Goal: Information Seeking & Learning: Learn about a topic

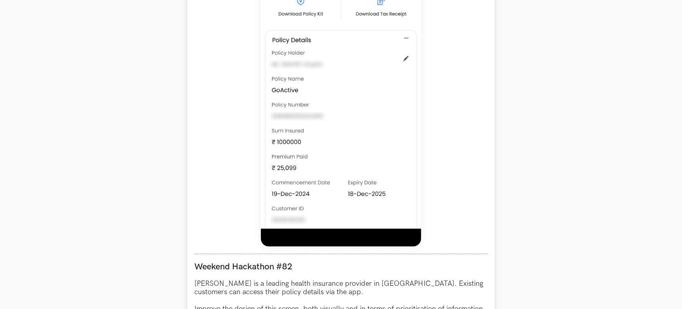
scroll to position [816, 0]
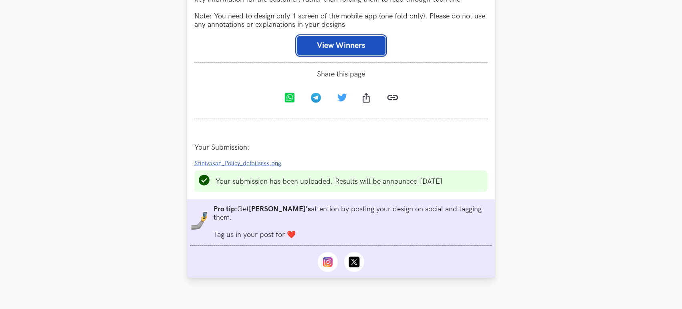
click at [336, 39] on button "View Winners" at bounding box center [341, 45] width 89 height 19
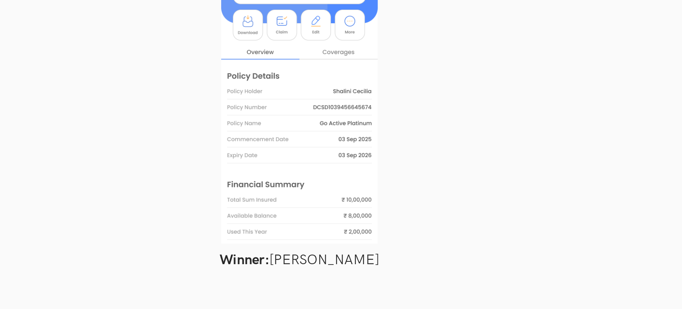
scroll to position [815, 0]
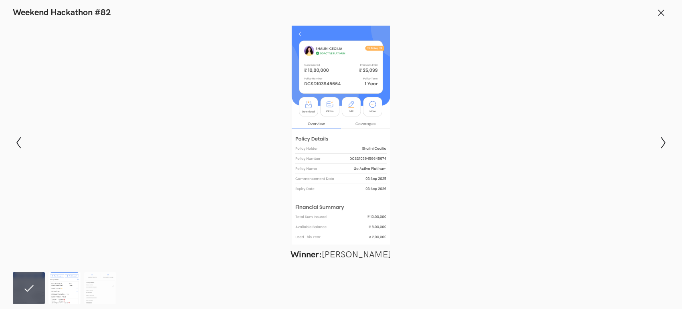
click at [68, 290] on img at bounding box center [64, 288] width 32 height 32
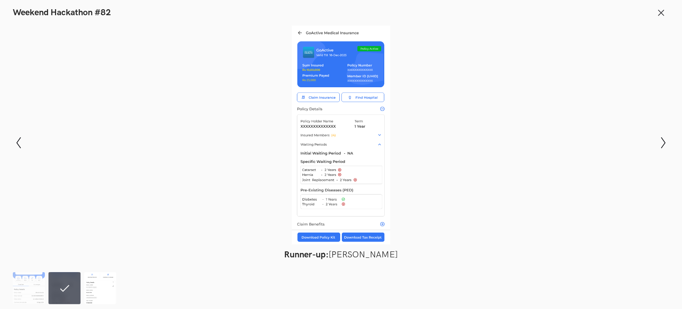
click at [85, 284] on img at bounding box center [100, 288] width 32 height 32
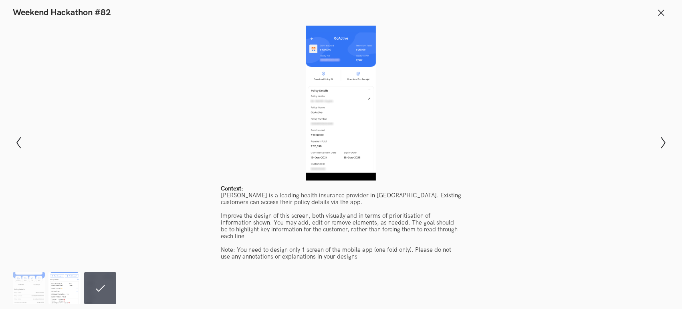
click at [68, 284] on img at bounding box center [64, 288] width 32 height 32
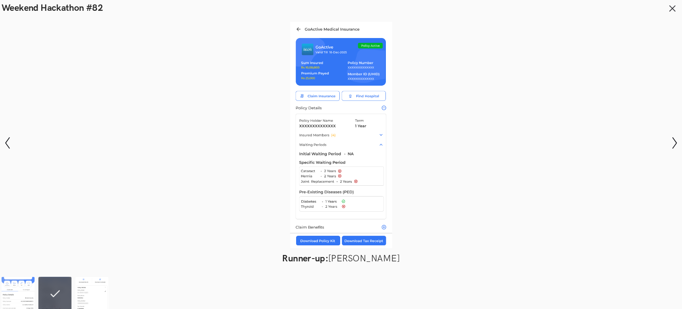
scroll to position [807, 0]
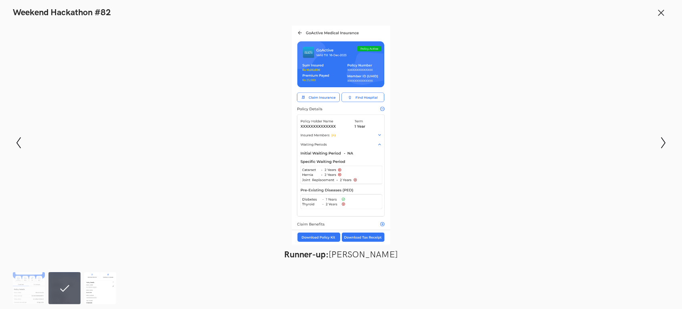
click at [90, 281] on img at bounding box center [100, 288] width 32 height 32
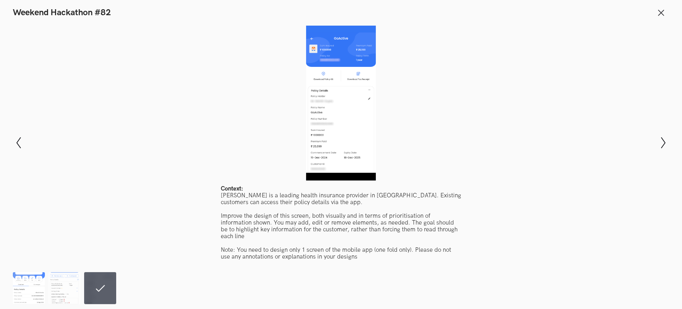
click at [34, 287] on img at bounding box center [29, 288] width 32 height 32
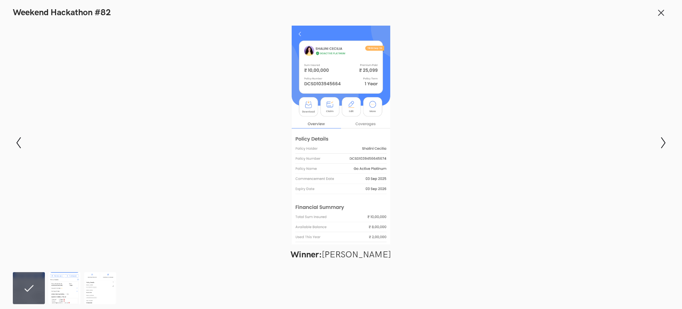
scroll to position [862, 0]
click at [64, 284] on img at bounding box center [64, 288] width 32 height 32
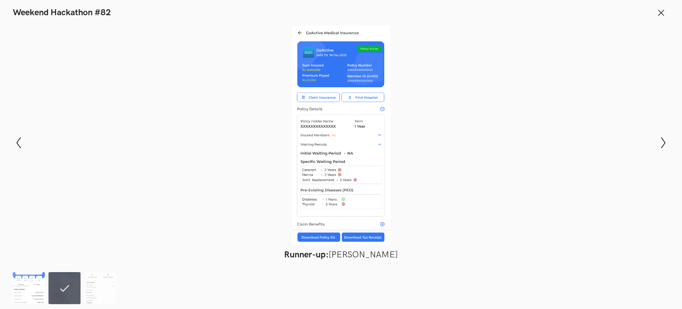
click at [37, 291] on img at bounding box center [29, 288] width 32 height 32
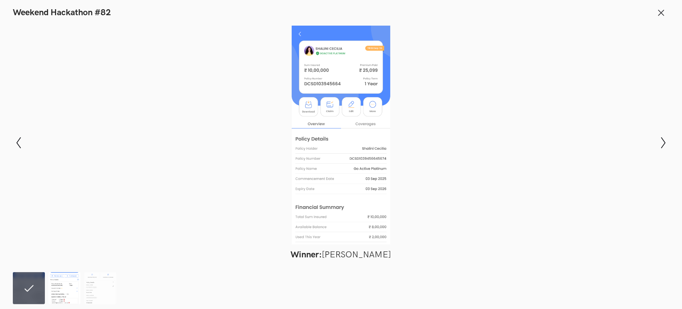
click at [55, 294] on img at bounding box center [64, 288] width 32 height 32
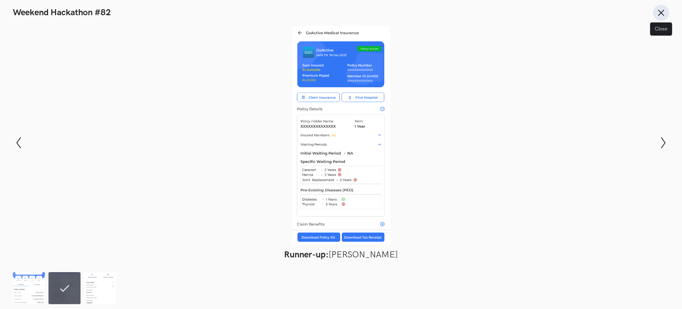
click at [654, 12] on button "Close" at bounding box center [661, 13] width 16 height 16
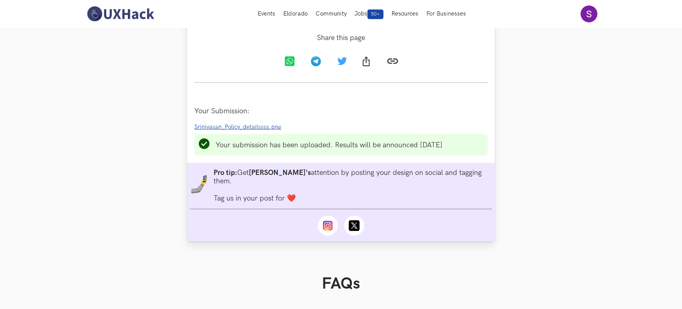
click at [340, 150] on ul "Your submission has been uploaded. Results will be announced [DATE]" at bounding box center [340, 145] width 293 height 22
click at [224, 129] on span "Srinivasan_Policy_detailssss.png" at bounding box center [237, 127] width 87 height 7
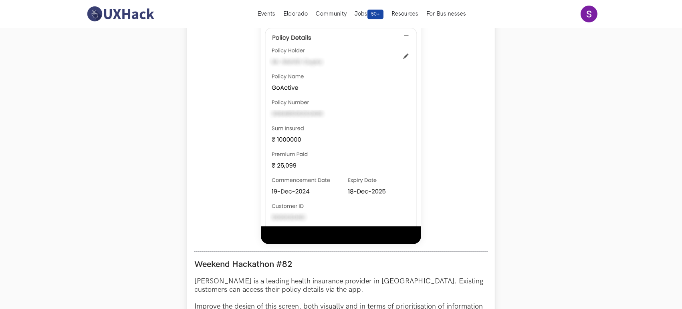
scroll to position [199, 0]
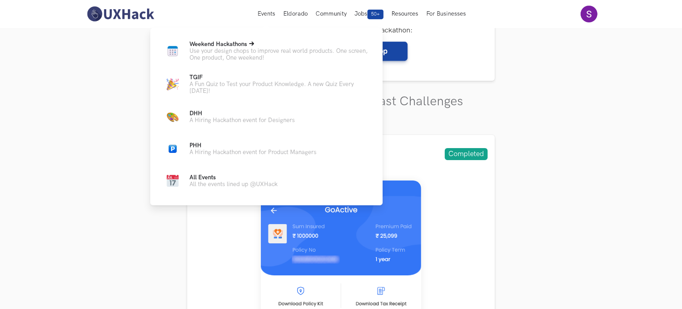
click at [261, 59] on p "Use your design chops to improve real world products. One screen, One product, …" at bounding box center [279, 55] width 180 height 14
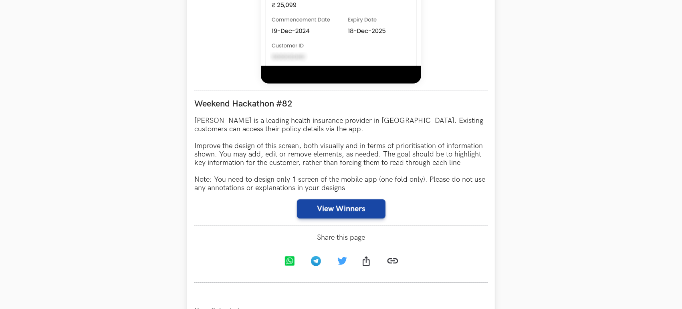
scroll to position [816, 0]
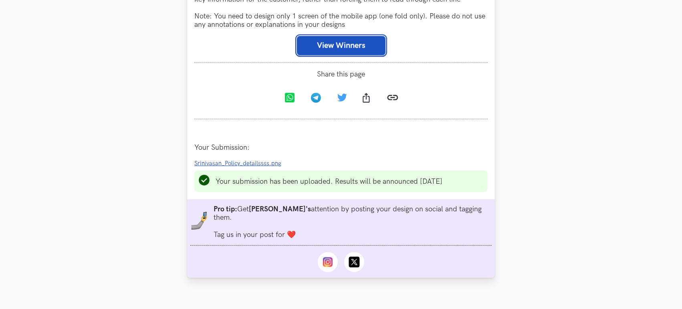
click at [333, 48] on button "View Winners" at bounding box center [341, 45] width 89 height 19
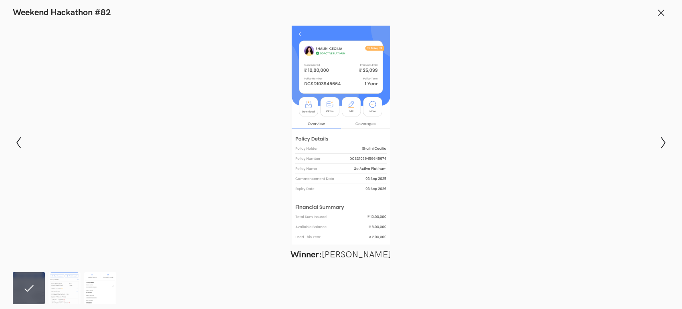
click at [88, 287] on img at bounding box center [100, 288] width 32 height 32
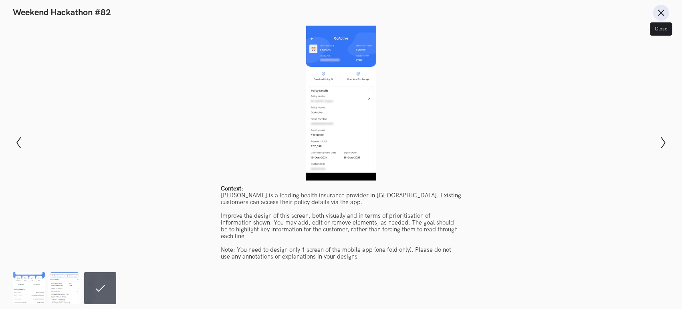
click at [657, 16] on icon at bounding box center [660, 12] width 9 height 9
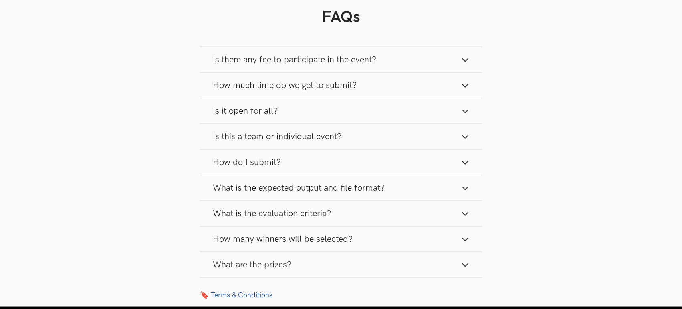
scroll to position [1142, 0]
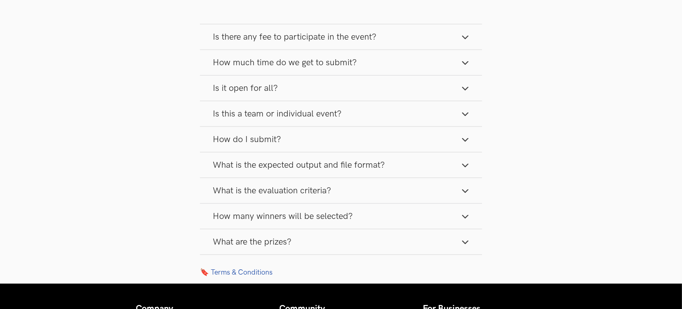
click at [296, 231] on button "What are the prizes?" at bounding box center [341, 241] width 282 height 25
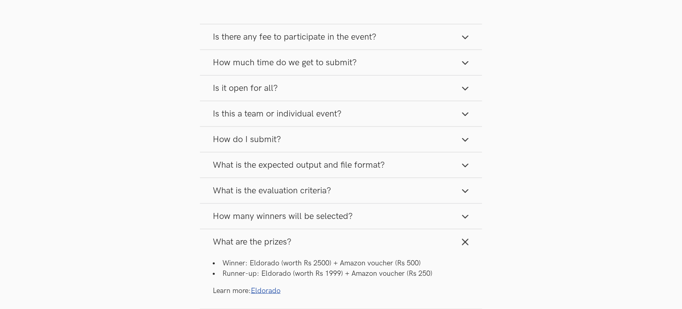
click at [312, 214] on button "How many winners will be selected?" at bounding box center [341, 216] width 282 height 25
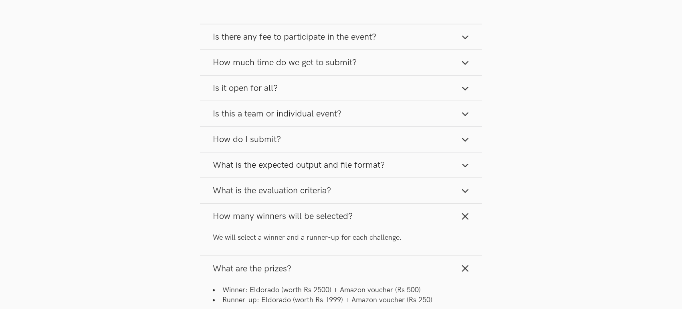
click at [320, 185] on span "What is the evaluation criteria?" at bounding box center [272, 190] width 118 height 11
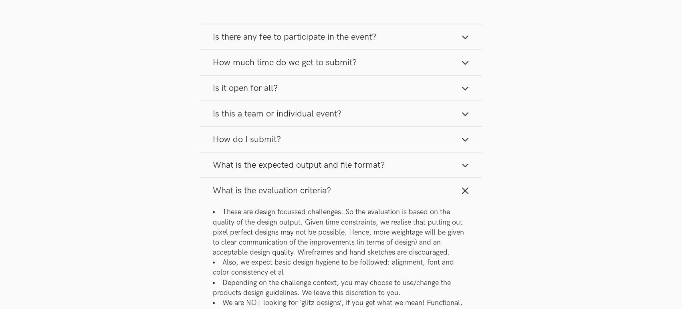
click at [331, 160] on span "What is the expected output and file format?" at bounding box center [299, 165] width 172 height 11
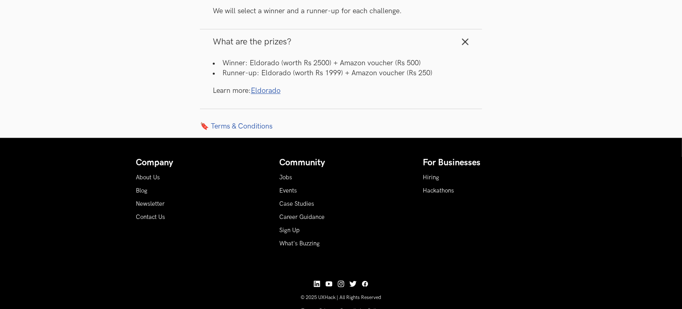
scroll to position [1596, 0]
